Goal: Information Seeking & Learning: Learn about a topic

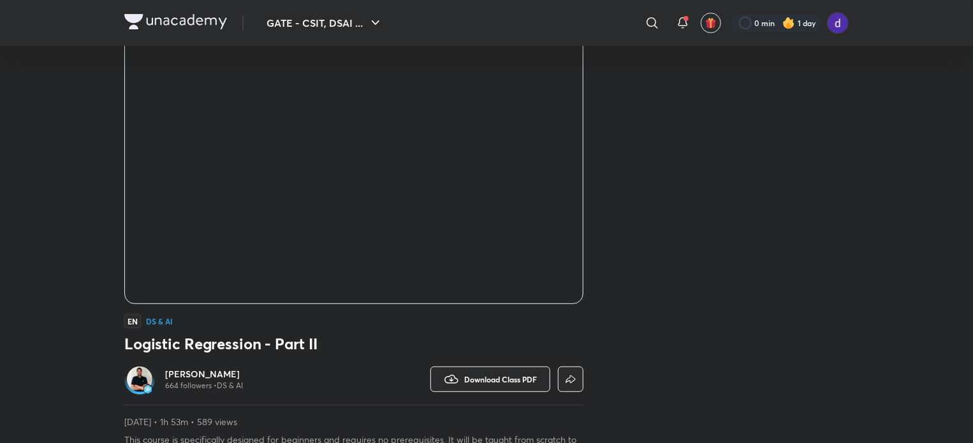
scroll to position [89, 0]
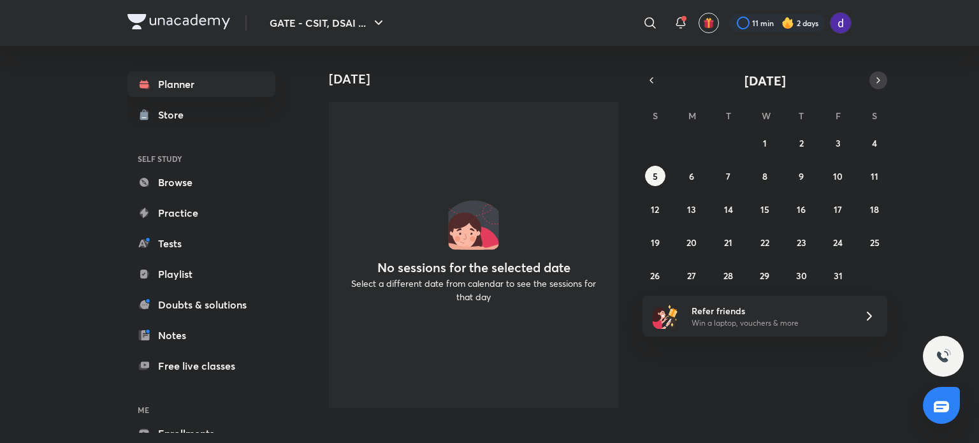
click at [877, 81] on icon "button" at bounding box center [878, 80] width 10 height 11
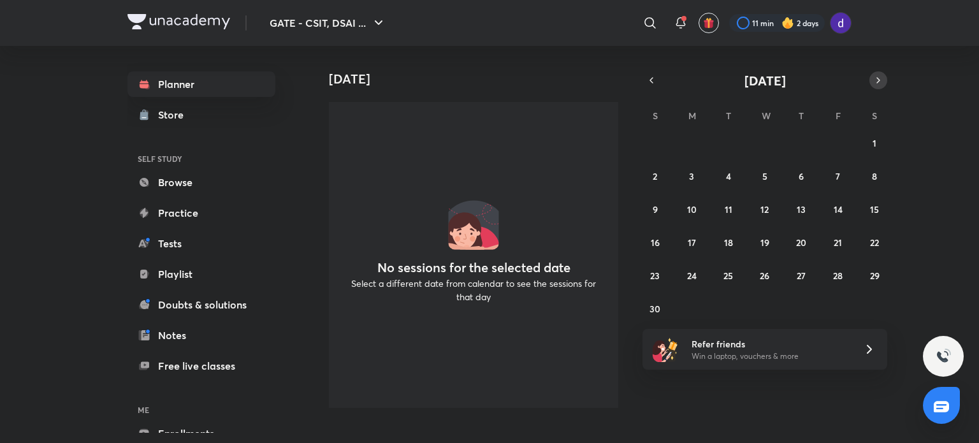
click at [877, 81] on icon "button" at bounding box center [878, 80] width 10 height 11
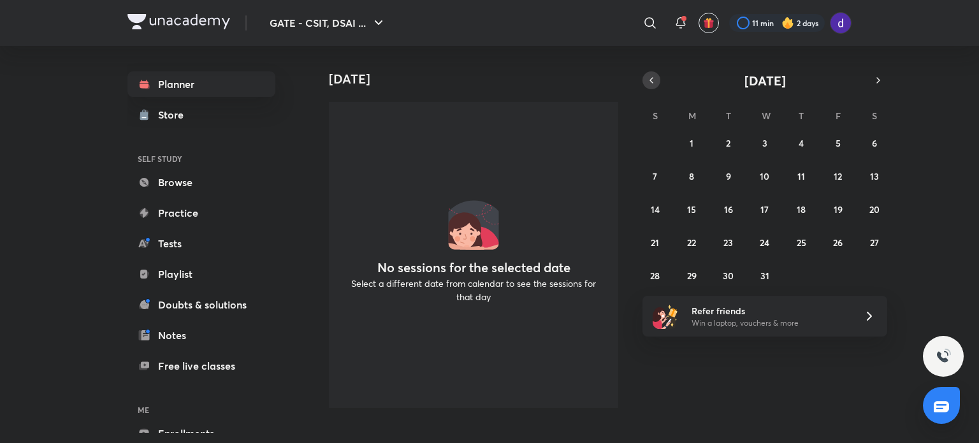
click at [653, 78] on icon "button" at bounding box center [651, 80] width 10 height 11
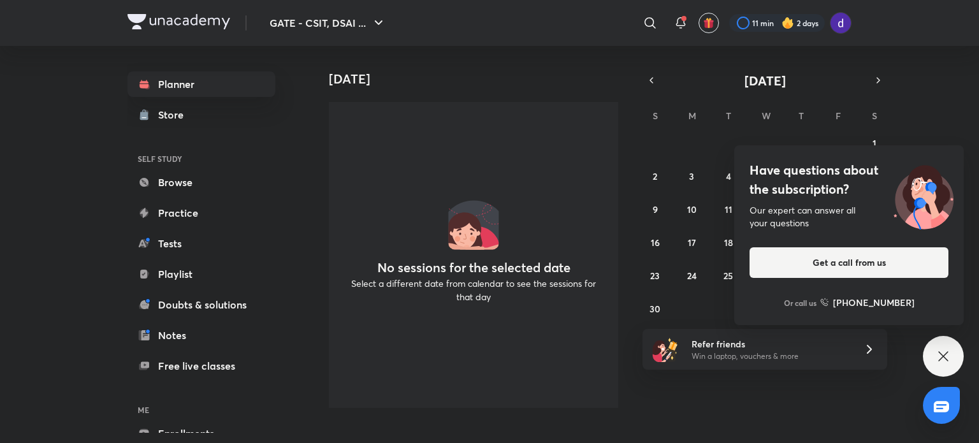
click at [943, 341] on div "Have questions about the subscription? Our expert can answer all your questions…" at bounding box center [943, 356] width 41 height 41
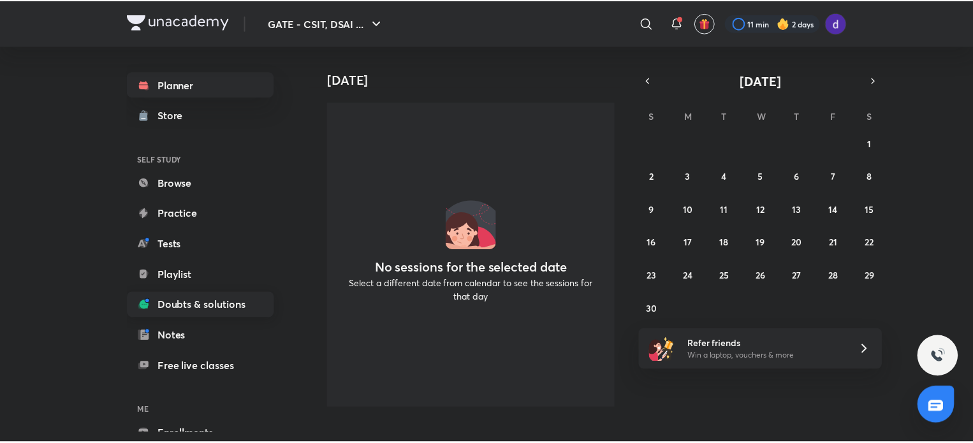
scroll to position [69, 0]
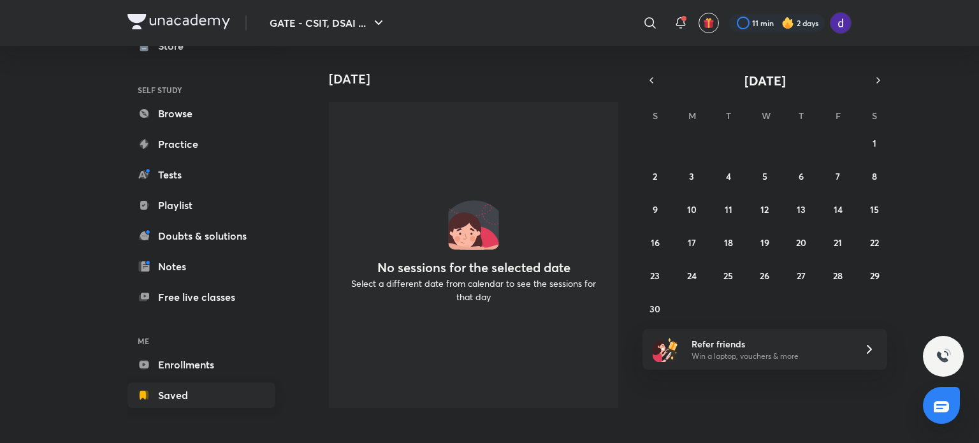
click at [185, 392] on link "Saved" at bounding box center [202, 396] width 148 height 26
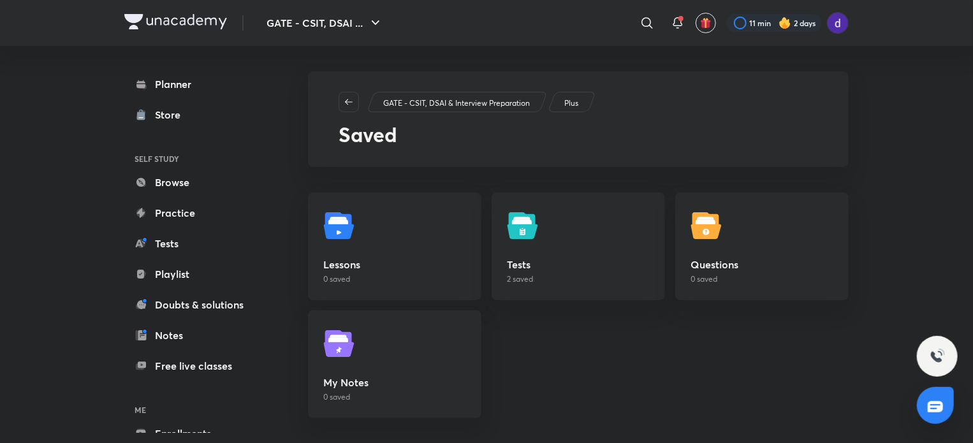
scroll to position [13, 0]
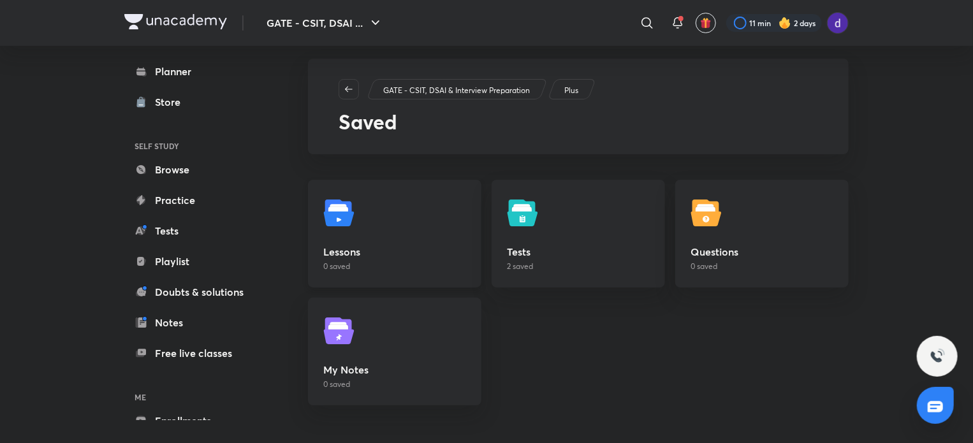
click at [343, 212] on img at bounding box center [341, 213] width 36 height 36
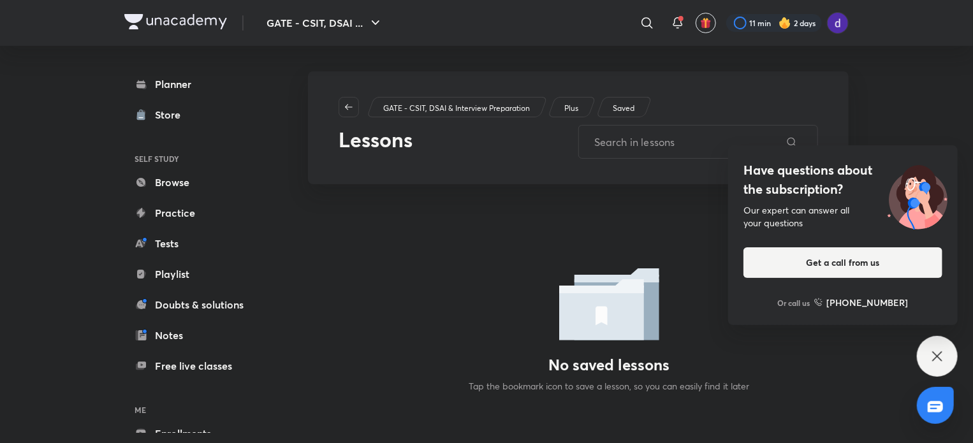
scroll to position [69, 0]
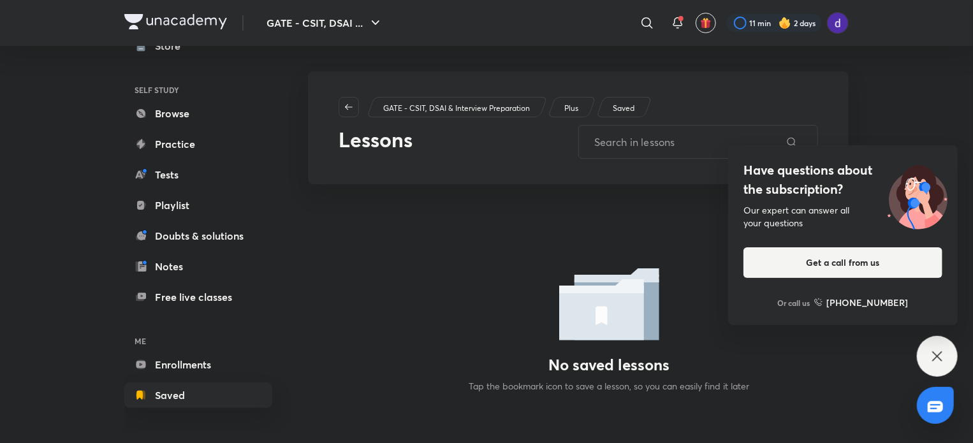
click at [932, 365] on div "Have questions about the subscription? Our expert can answer all your questions…" at bounding box center [937, 356] width 41 height 41
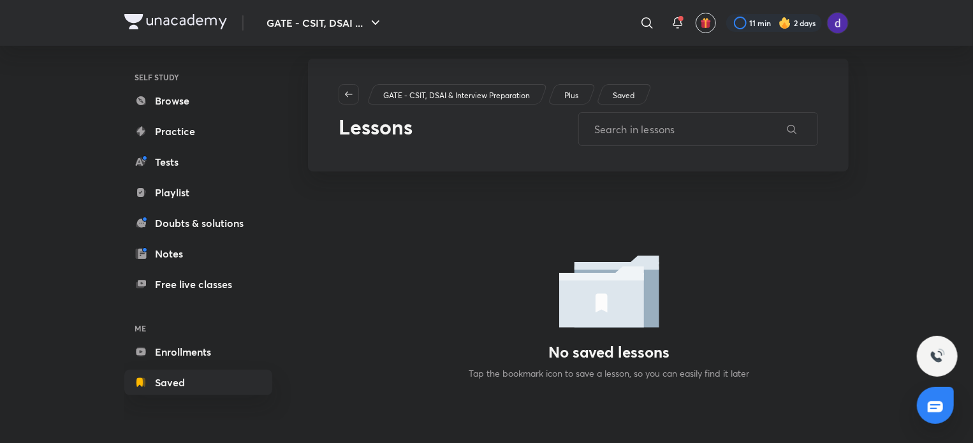
click at [290, 295] on div "Planner Store SELF STUDY Browse Practice Tests Playlist Doubts & solutions Note…" at bounding box center [210, 226] width 173 height 387
drag, startPoint x: 290, startPoint y: 231, endPoint x: 295, endPoint y: 135, distance: 95.7
click at [295, 135] on div "Planner Store SELF STUDY Browse Practice Tests Playlist Doubts & solutions Note…" at bounding box center [210, 226] width 173 height 387
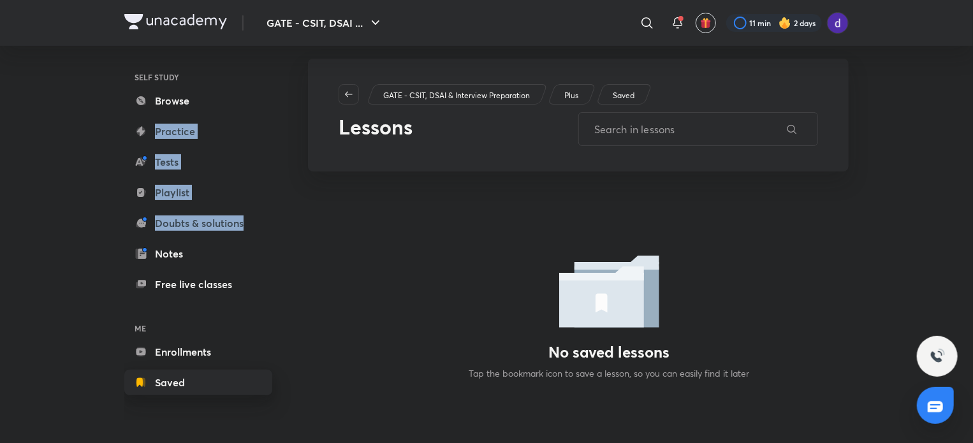
click at [240, 374] on link "Saved" at bounding box center [198, 383] width 148 height 26
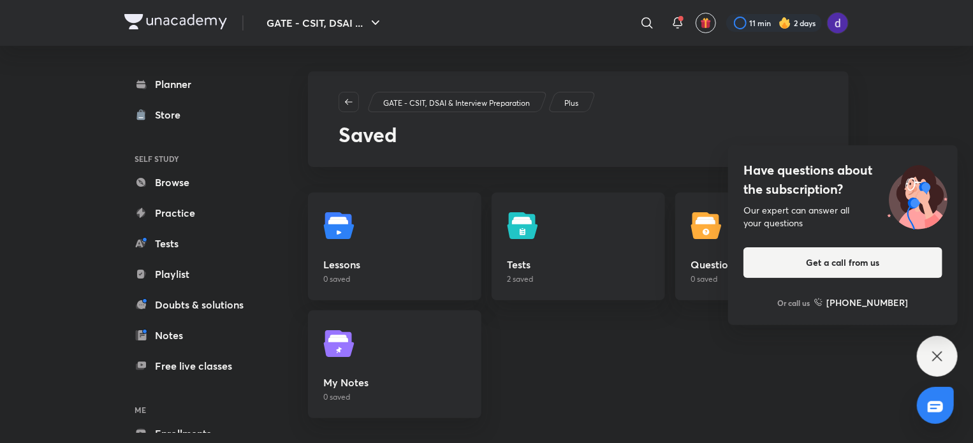
click at [946, 364] on div "Have questions about the subscription? Our expert can answer all your questions…" at bounding box center [937, 356] width 41 height 41
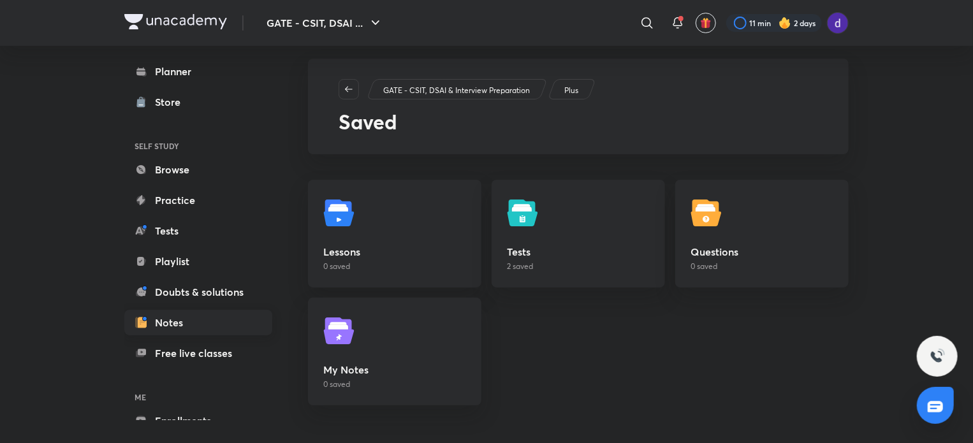
scroll to position [69, 0]
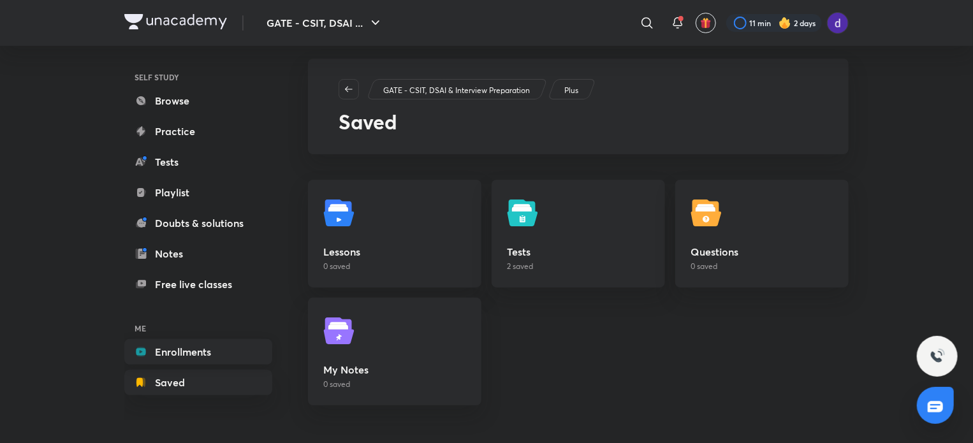
click at [176, 361] on link "Enrollments" at bounding box center [198, 352] width 148 height 26
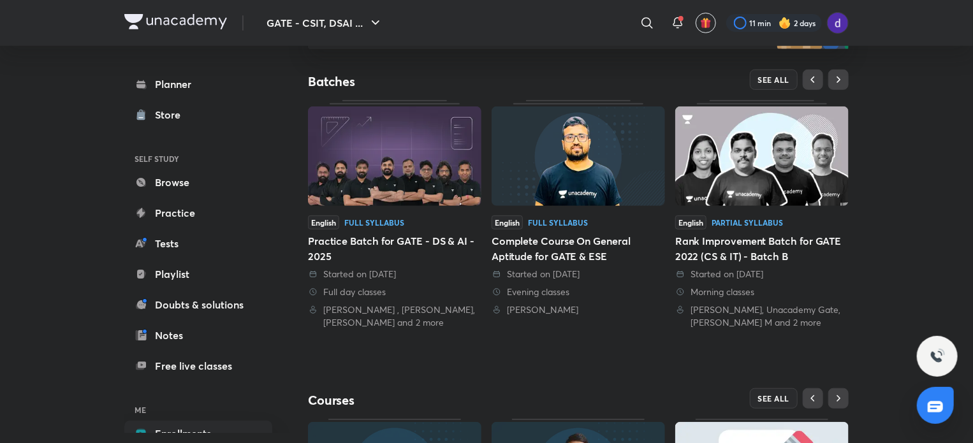
scroll to position [239, 0]
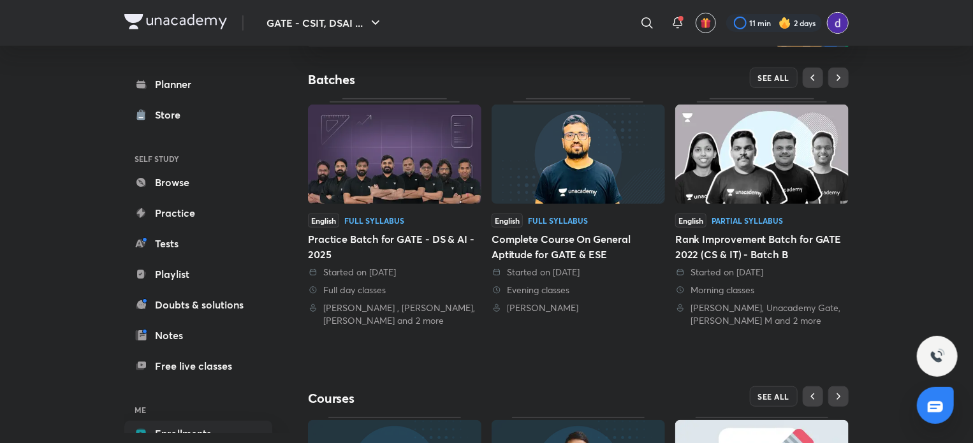
click at [841, 27] on img at bounding box center [838, 23] width 22 height 22
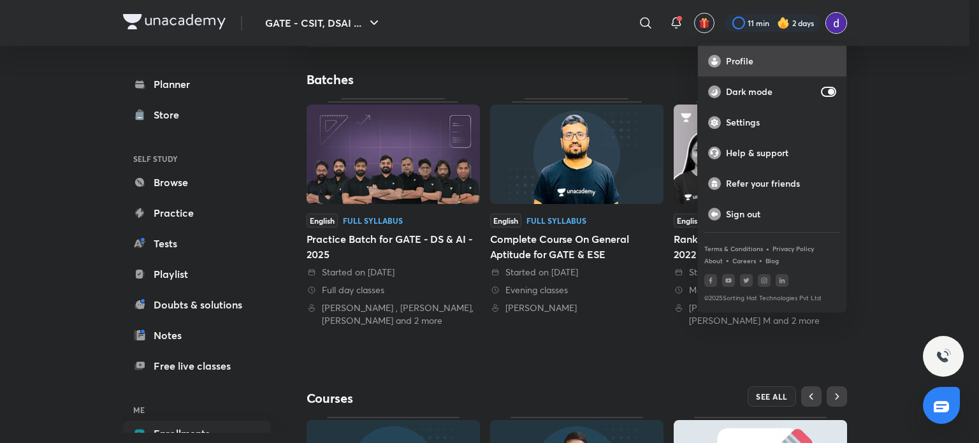
click at [732, 66] on p "Profile" at bounding box center [781, 60] width 110 height 11
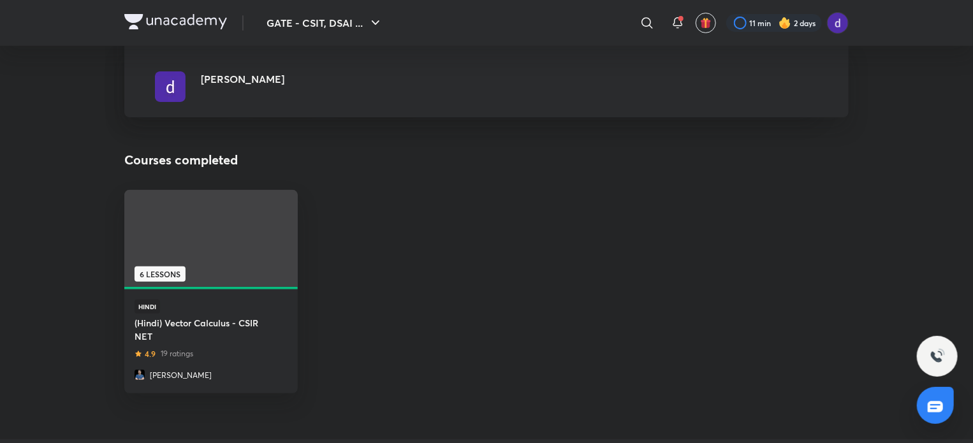
scroll to position [133, 0]
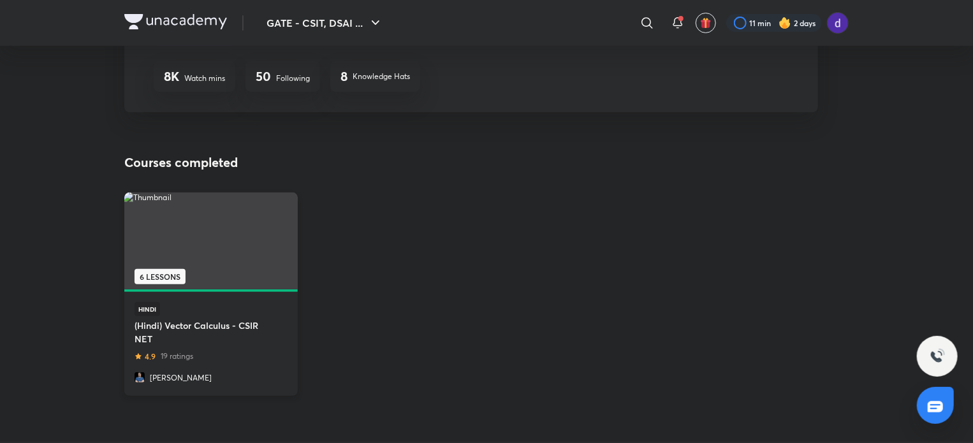
click at [176, 229] on img at bounding box center [210, 240] width 177 height 99
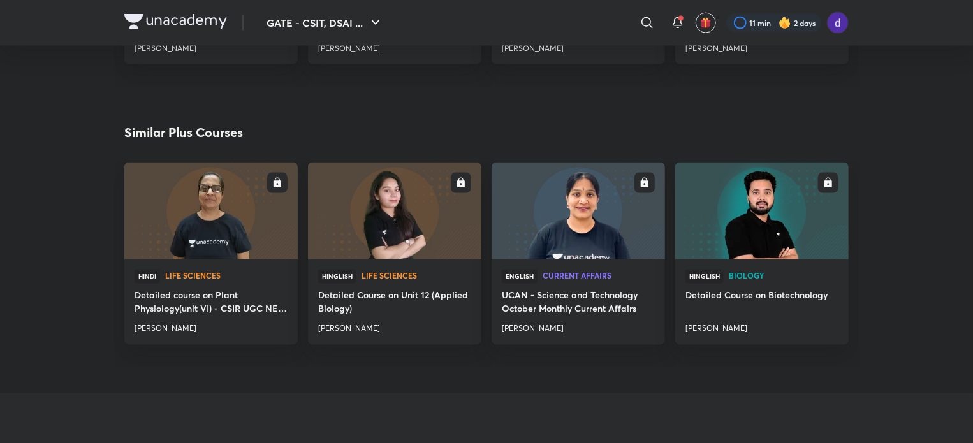
scroll to position [1000, 0]
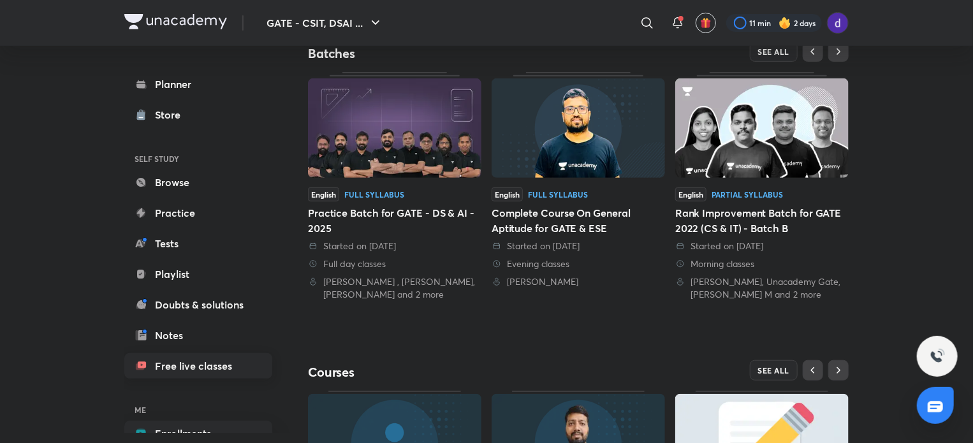
scroll to position [69, 0]
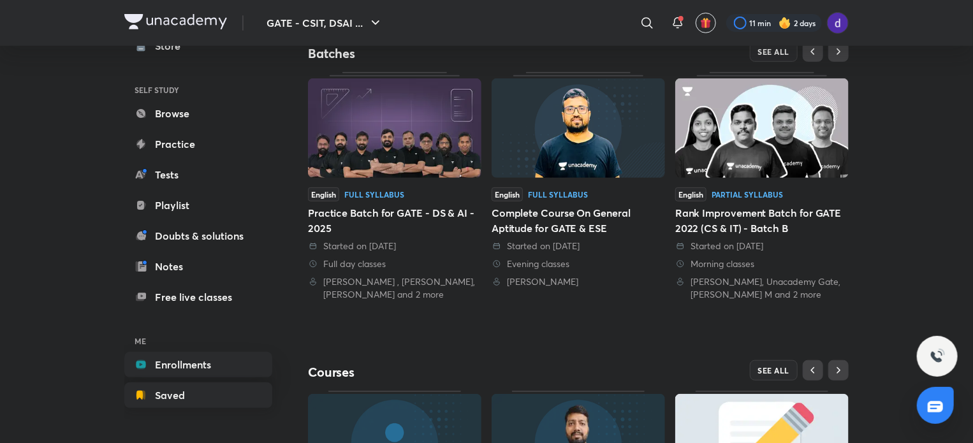
click at [189, 389] on link "Saved" at bounding box center [198, 396] width 148 height 26
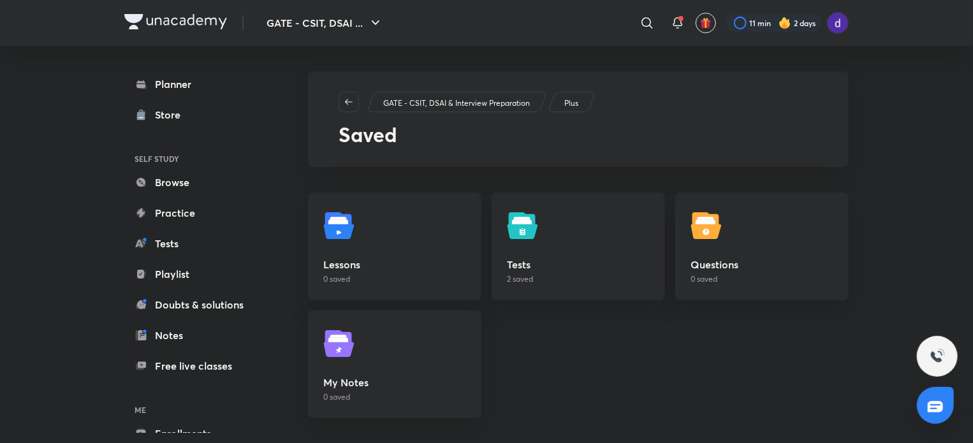
scroll to position [13, 0]
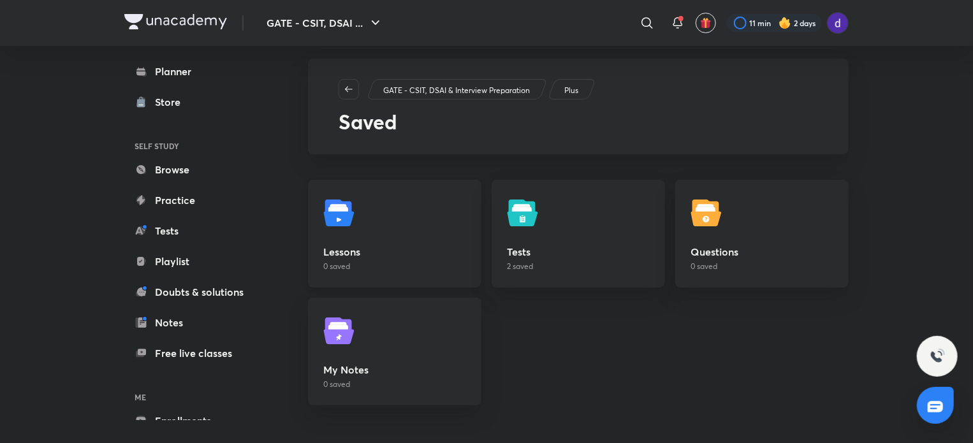
click at [360, 267] on p "0 saved" at bounding box center [394, 266] width 143 height 11
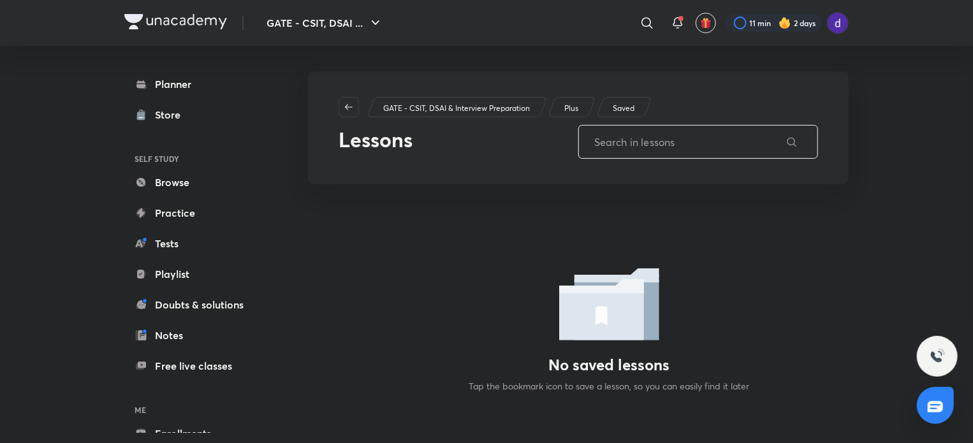
click at [668, 157] on input "text" at bounding box center [679, 142] width 201 height 33
click at [925, 420] on div at bounding box center [935, 405] width 37 height 37
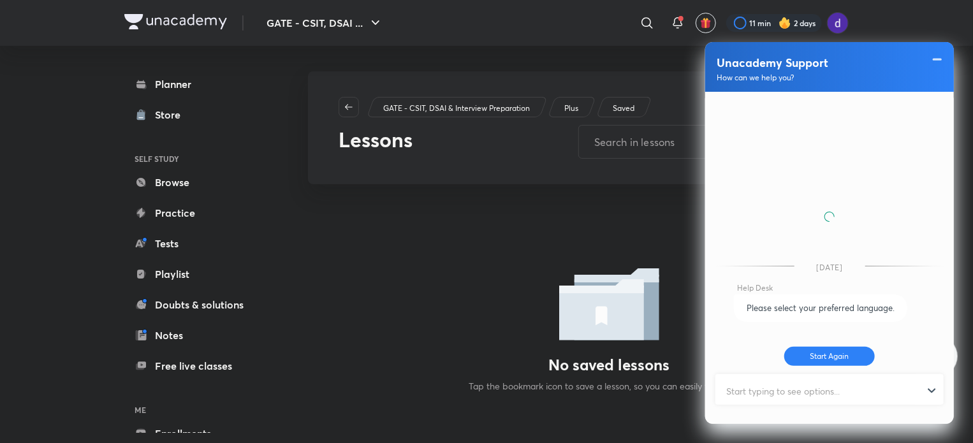
scroll to position [425, 0]
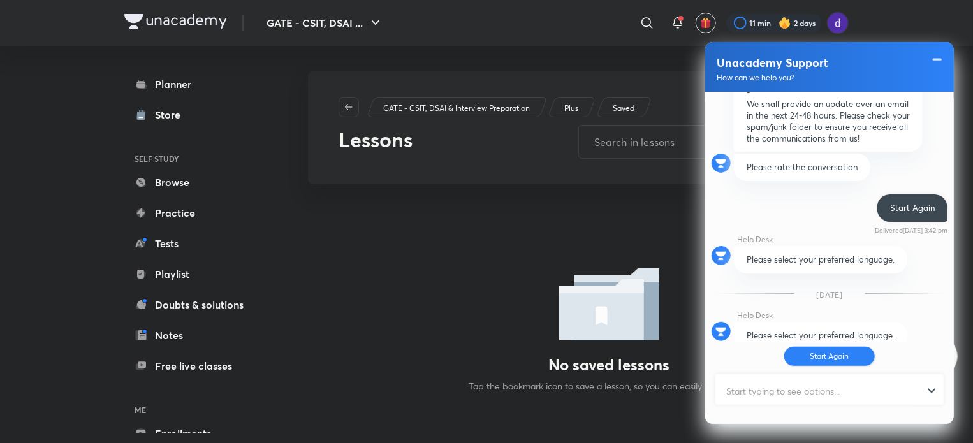
click at [822, 356] on button "Start Again" at bounding box center [829, 356] width 91 height 19
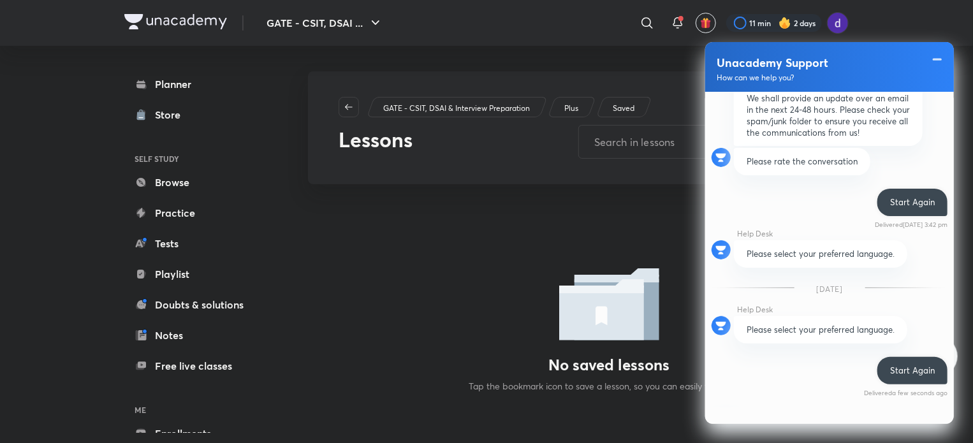
scroll to position [516, 0]
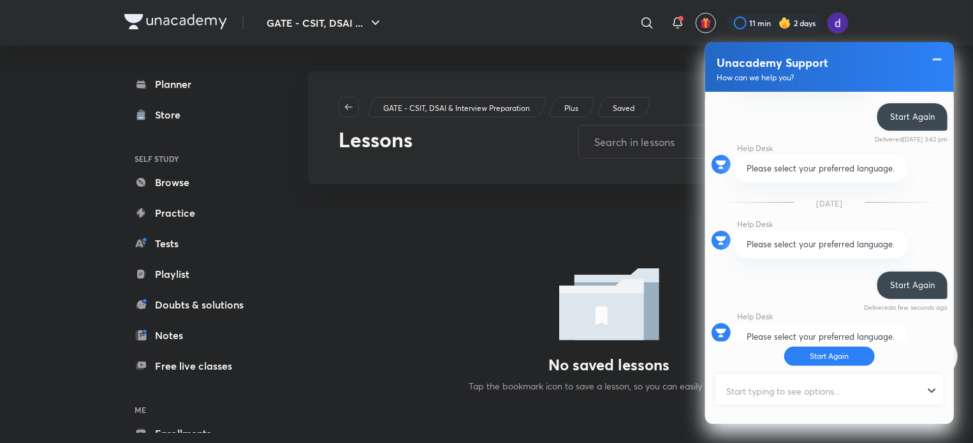
click at [796, 392] on input "text" at bounding box center [824, 391] width 214 height 31
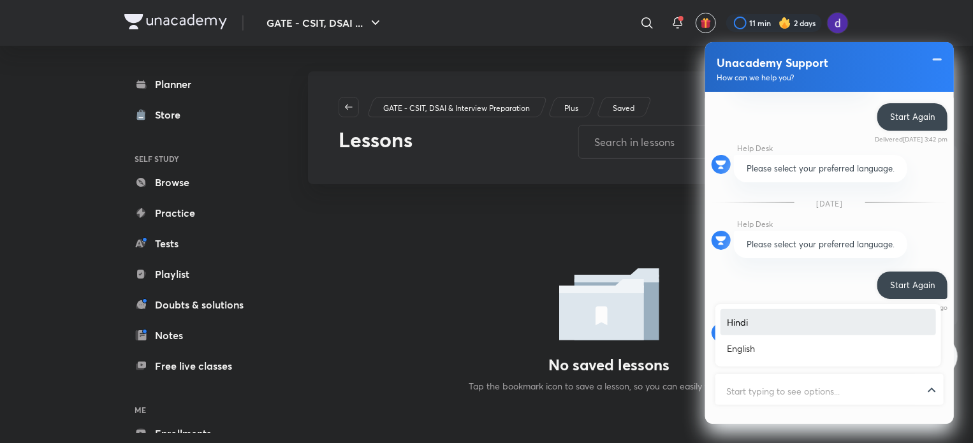
click at [937, 386] on div at bounding box center [830, 391] width 226 height 31
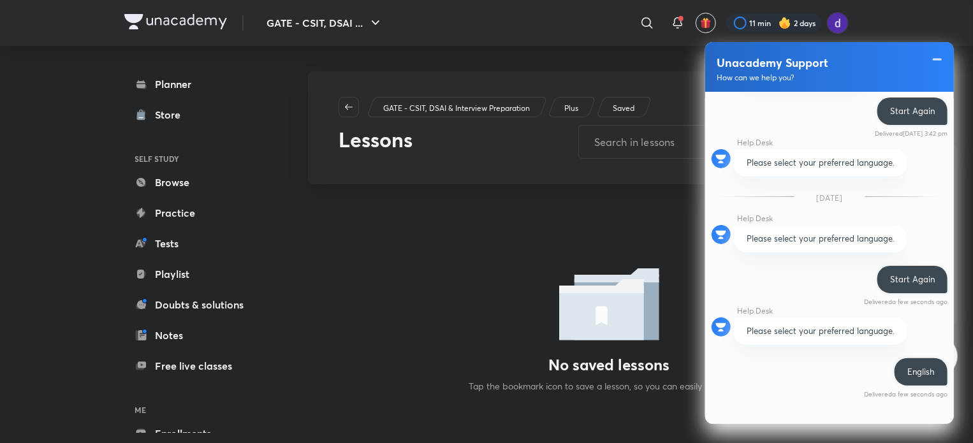
scroll to position [755, 0]
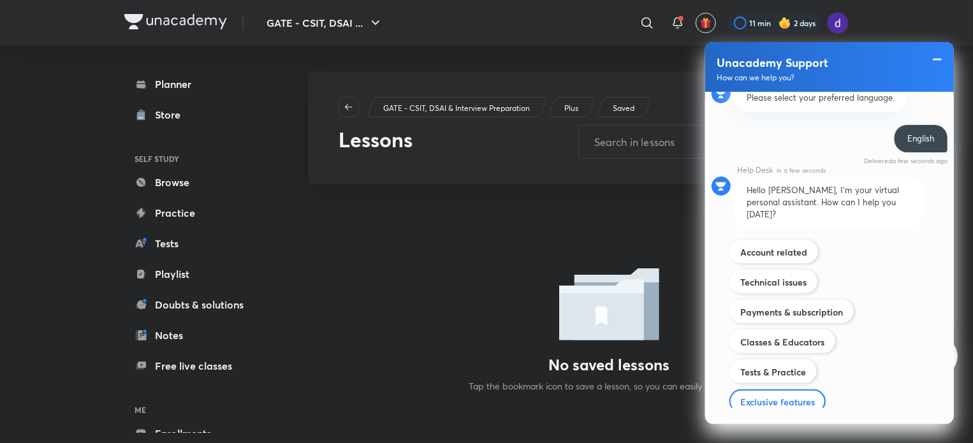
click at [783, 396] on label "Exclusive features" at bounding box center [777, 402] width 75 height 12
click at [740, 394] on input "Exclusive features" at bounding box center [740, 394] width 1 height 1
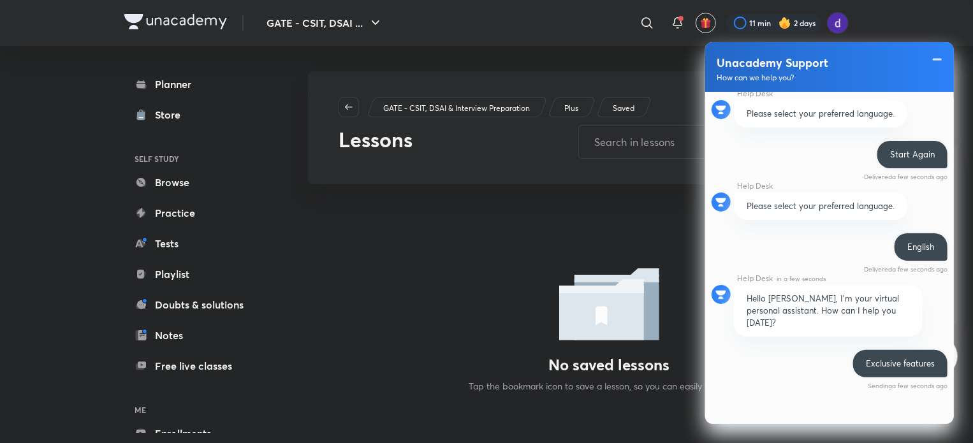
scroll to position [615, 0]
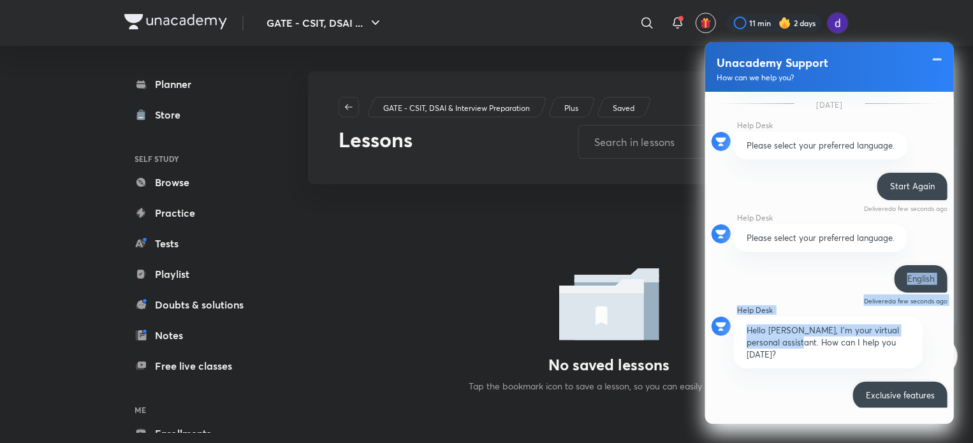
drag, startPoint x: 781, startPoint y: 313, endPoint x: 729, endPoint y: 258, distance: 75.8
click at [729, 258] on ul "16th Jul 2025 Something else Delivered 16th Jul, 3:41 pm Help Desk 16th Jul, 3:…" at bounding box center [829, 250] width 249 height 316
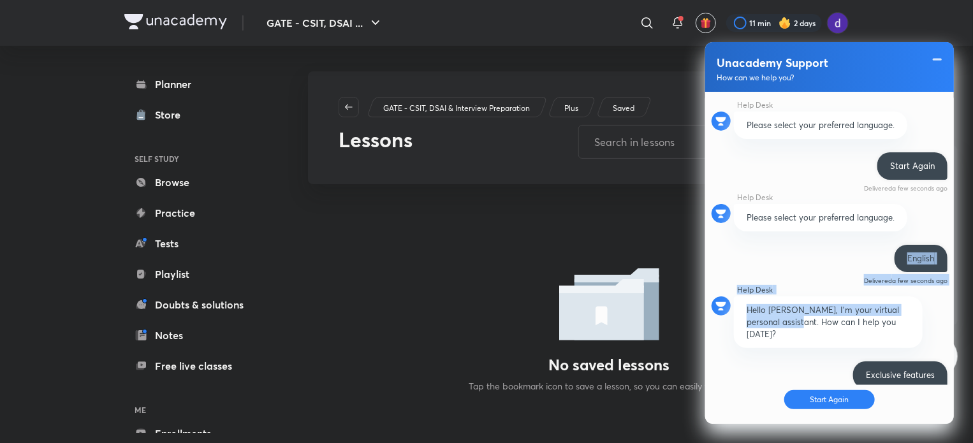
click at [729, 258] on ul "16th Jul 2025 Something else Delivered 16th Jul, 3:41 pm Help Desk 16th Jul, 3:…" at bounding box center [829, 238] width 249 height 293
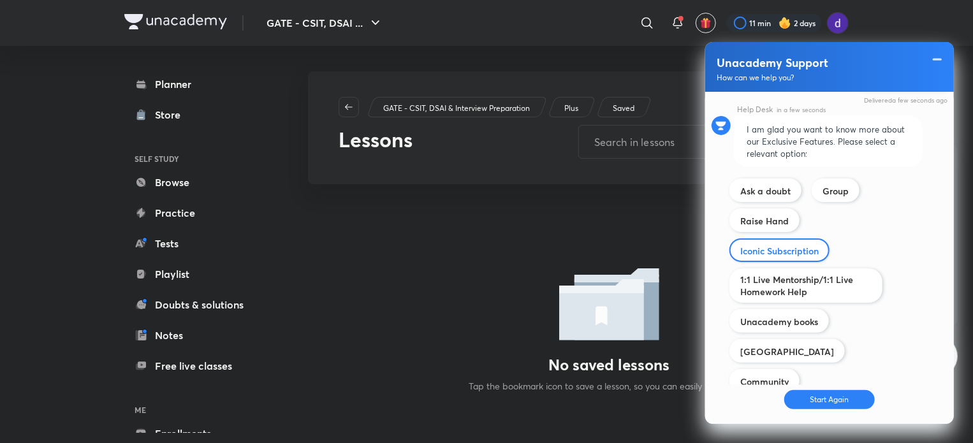
scroll to position [932, 0]
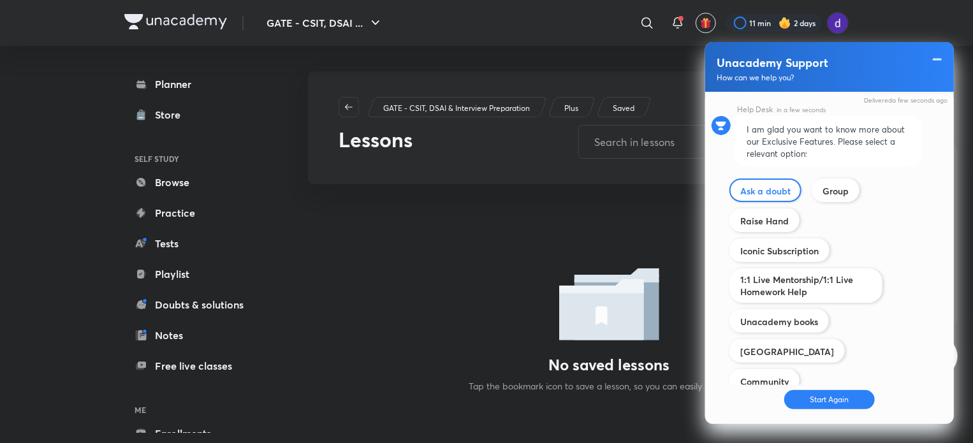
click at [753, 185] on label "Ask a doubt" at bounding box center [765, 191] width 50 height 12
click at [0, 0] on input "Account related" at bounding box center [0, 0] width 0 height 0
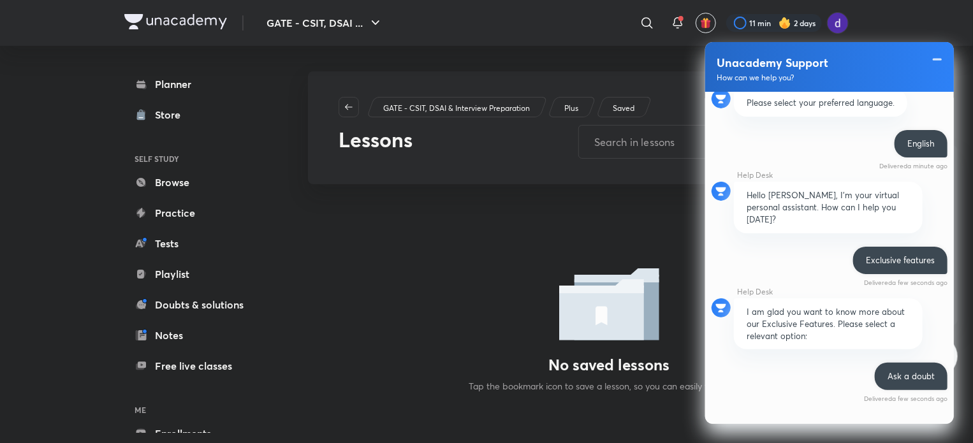
scroll to position [944, 0]
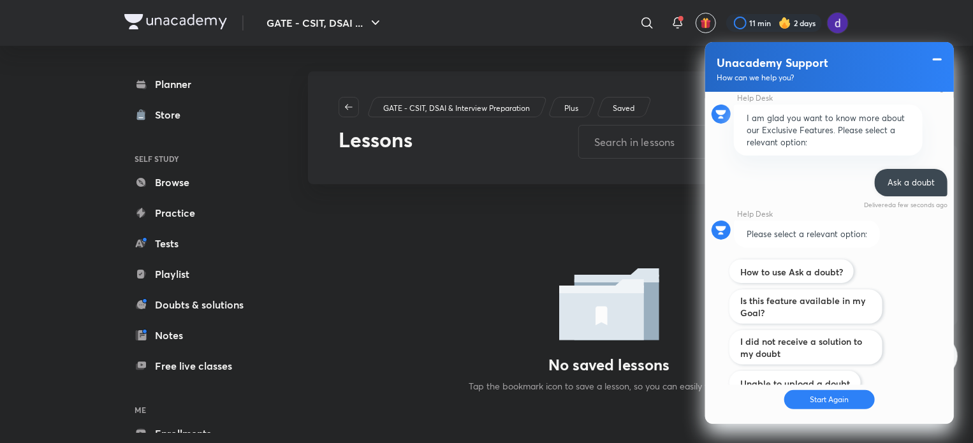
click at [940, 55] on span at bounding box center [937, 59] width 13 height 15
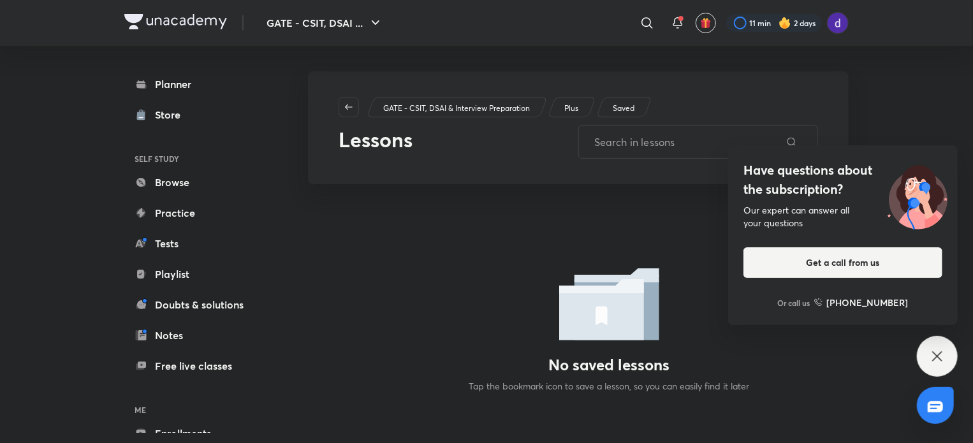
click at [926, 356] on div "Have questions about the subscription? Our expert can answer all your questions…" at bounding box center [937, 356] width 41 height 41
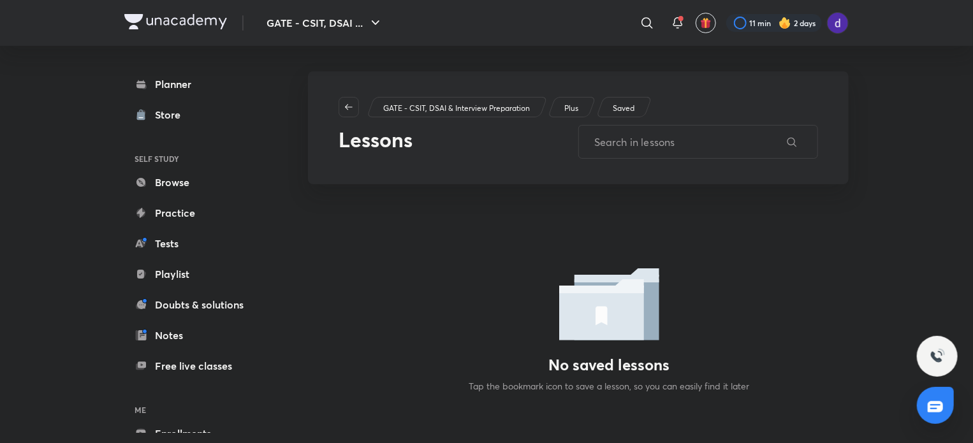
click at [945, 411] on div at bounding box center [935, 405] width 37 height 37
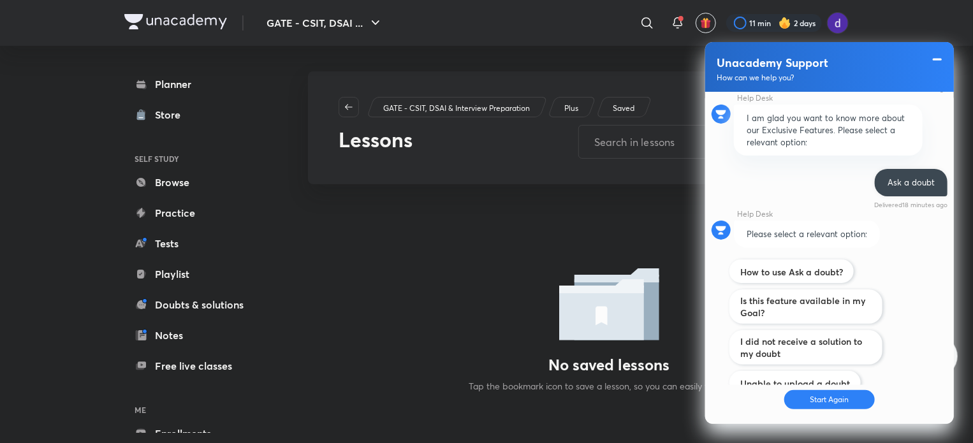
click at [938, 61] on span at bounding box center [937, 59] width 13 height 15
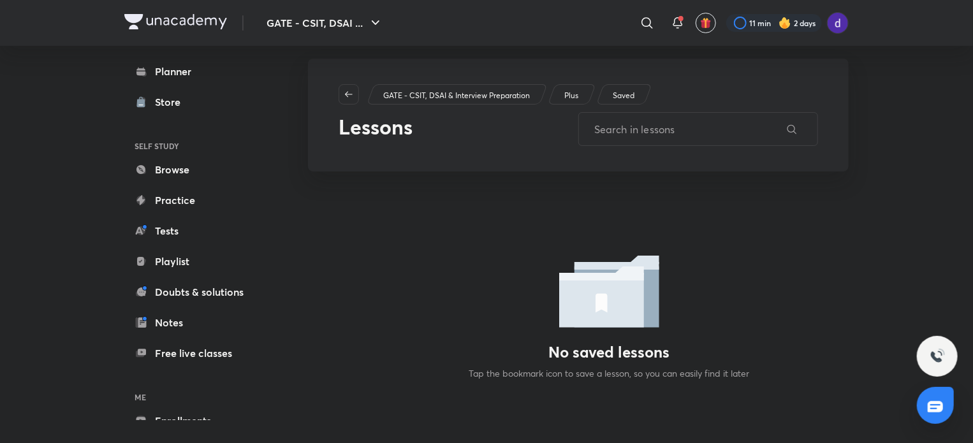
scroll to position [0, 0]
